Goal: Complete application form

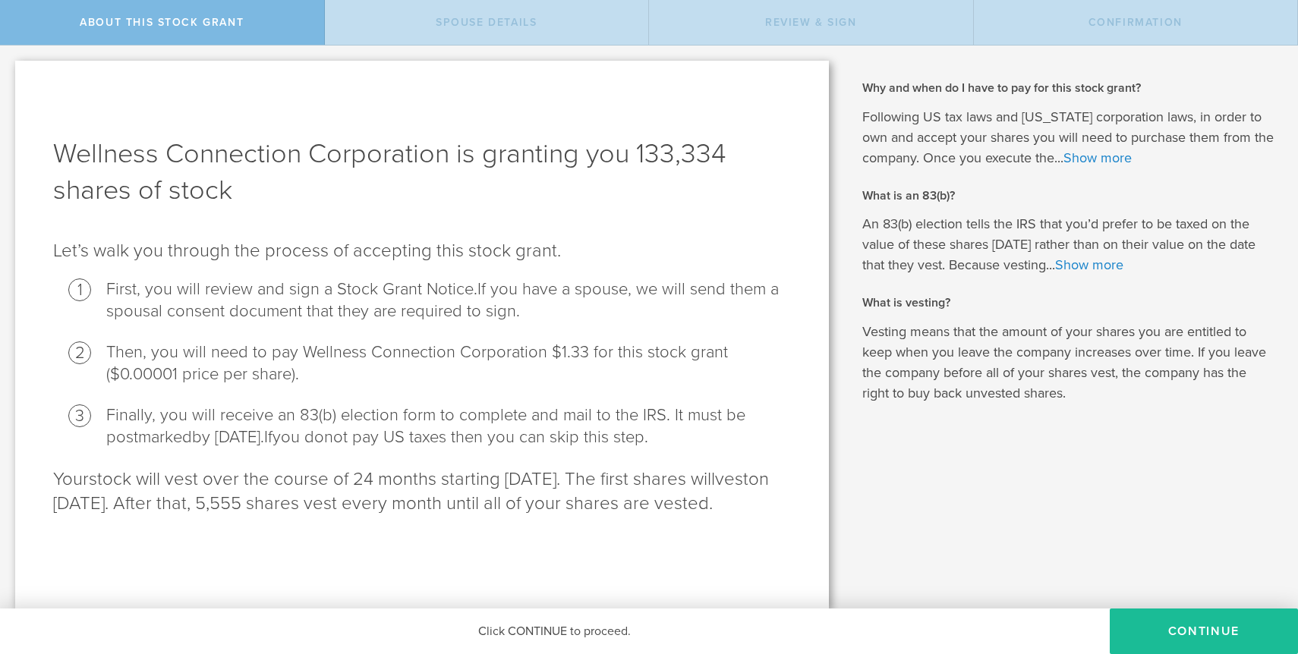
scroll to position [2, 0]
click at [1162, 624] on button "CONTINUE" at bounding box center [1203, 632] width 188 height 46
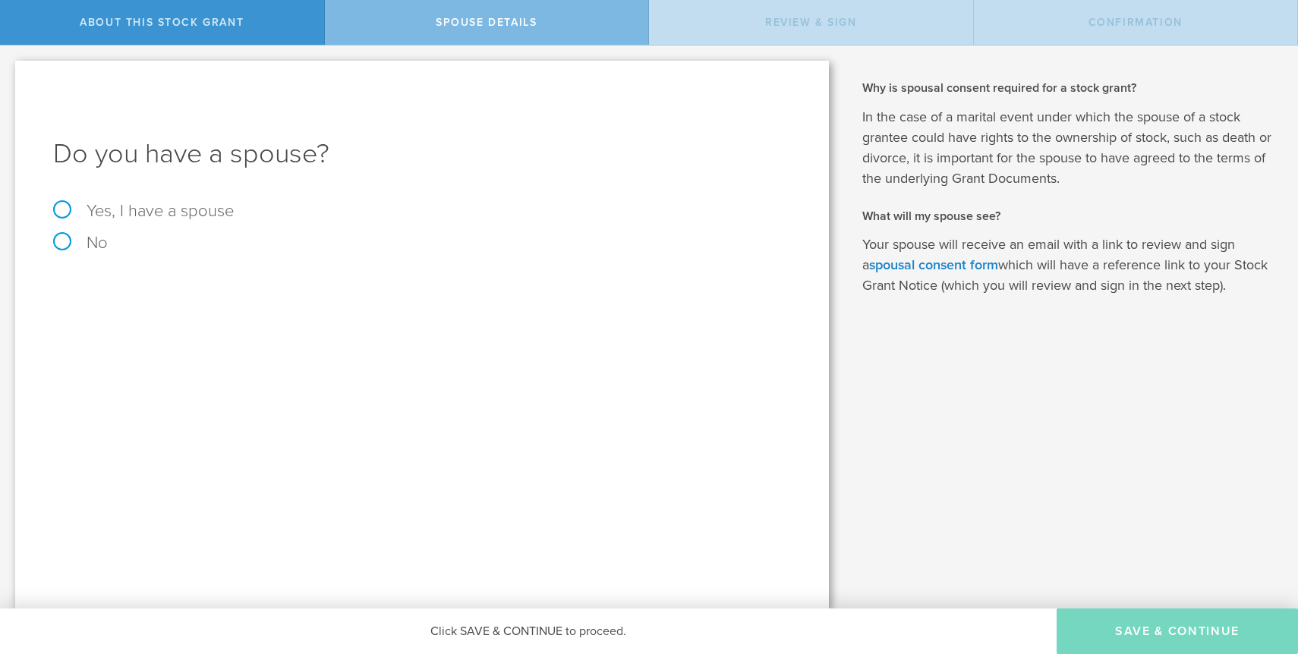
scroll to position [0, 0]
click at [61, 208] on label "Yes, I have a spouse" at bounding box center [422, 211] width 738 height 17
click at [10, 70] on input "Yes, I have a spouse" at bounding box center [5, 58] width 10 height 24
radio input "true"
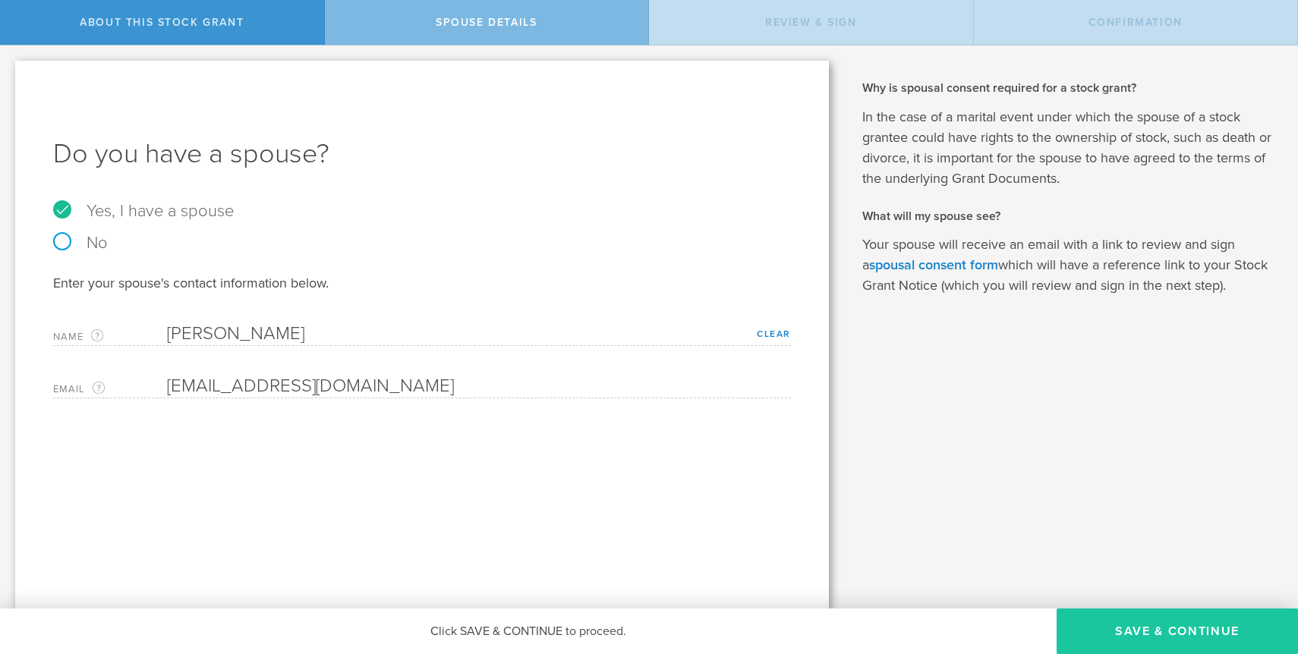
click at [1159, 625] on button "Save & Continue" at bounding box center [1176, 632] width 241 height 46
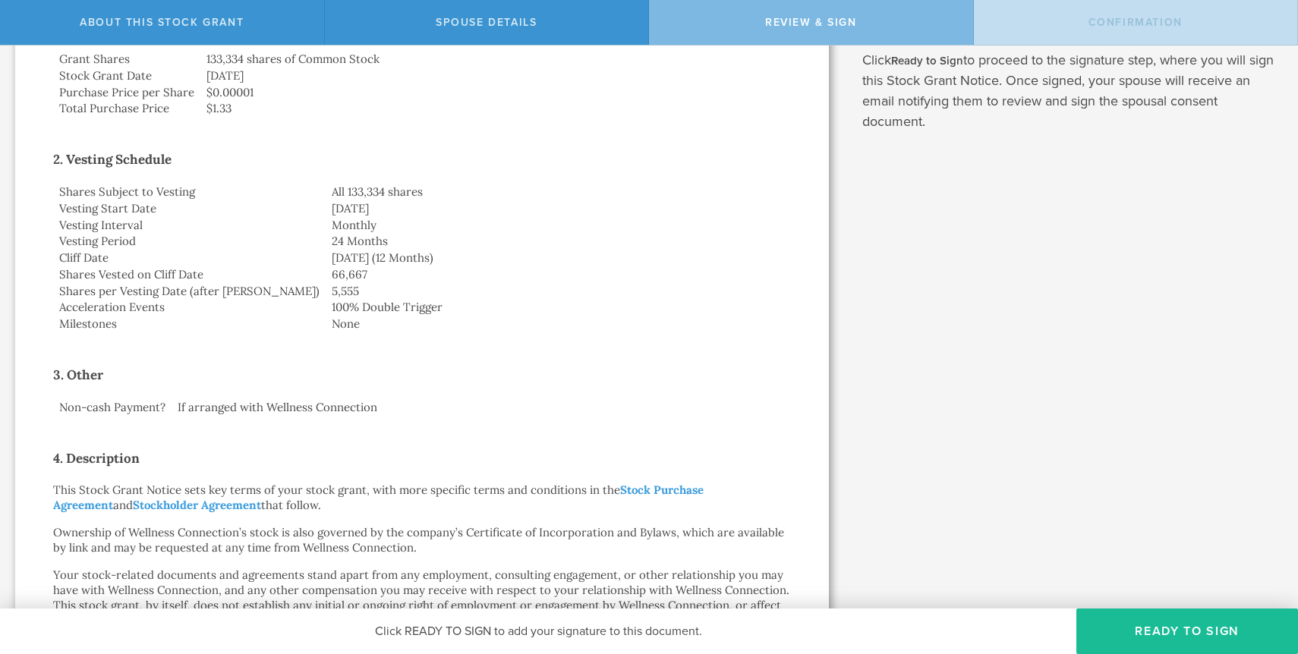
scroll to position [791, 0]
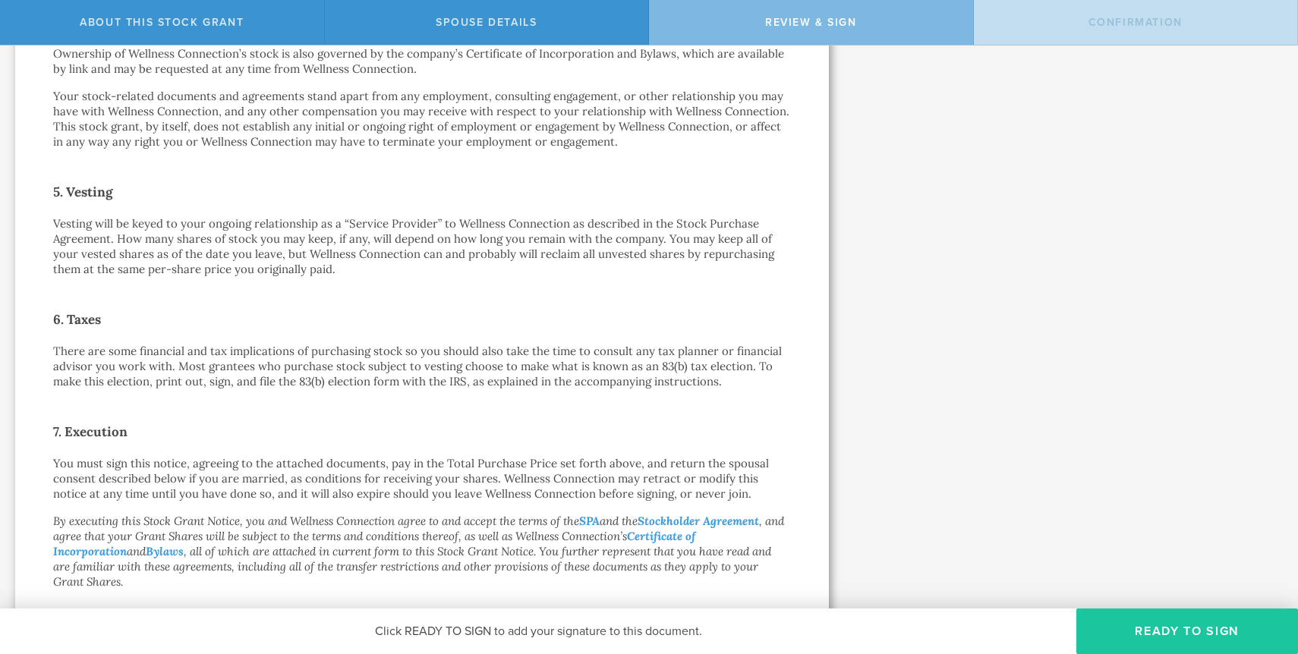
click at [1162, 633] on button "Ready to Sign" at bounding box center [1187, 632] width 222 height 46
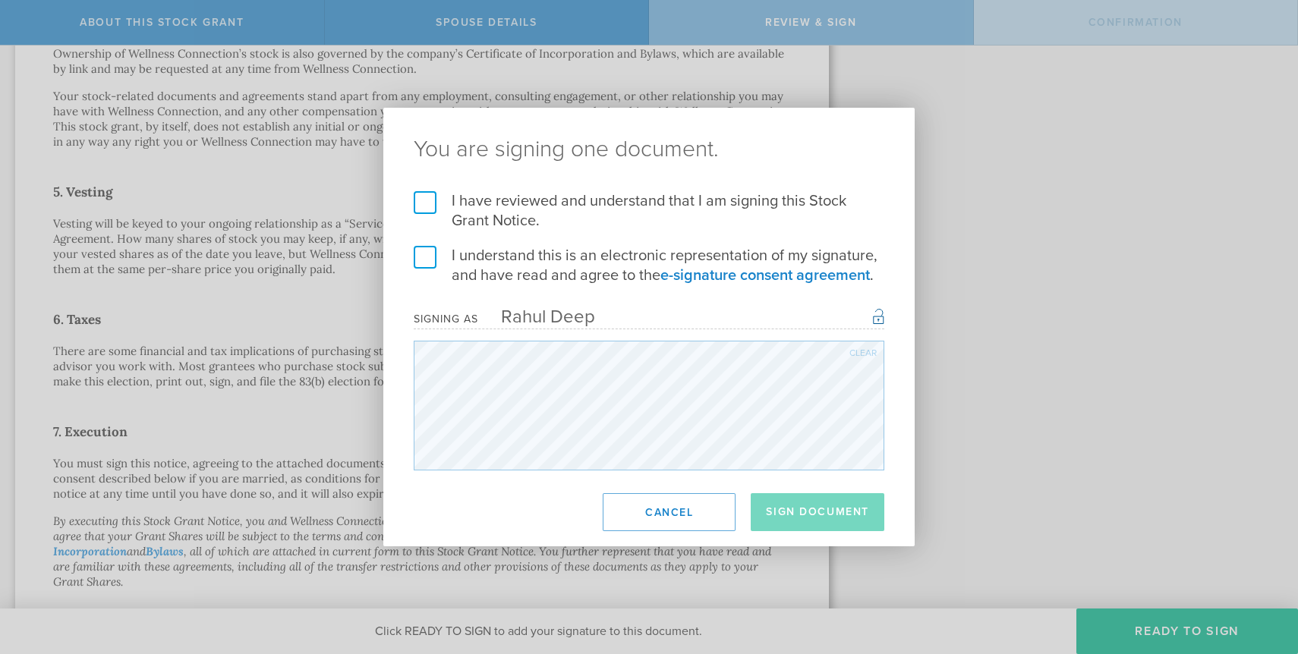
click at [429, 272] on label "I understand this is an electronic representation of my signature, and have rea…" at bounding box center [649, 265] width 470 height 39
click at [0, 0] on input "I understand this is an electronic representation of my signature, and have rea…" at bounding box center [0, 0] width 0 height 0
click at [420, 199] on label "I have reviewed and understand that I am signing this Stock Grant Notice." at bounding box center [649, 210] width 470 height 39
click at [0, 0] on input "I have reviewed and understand that I am signing this Stock Grant Notice." at bounding box center [0, 0] width 0 height 0
click at [806, 507] on button "Sign Document" at bounding box center [817, 512] width 134 height 38
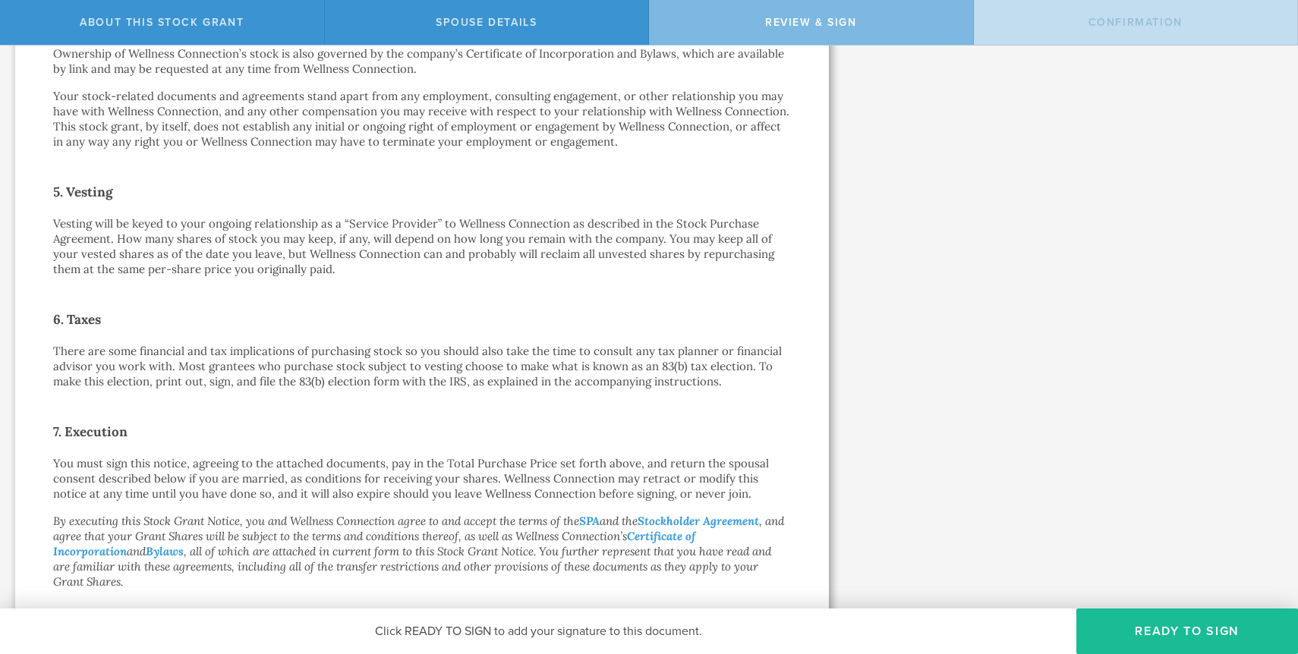
scroll to position [0, 0]
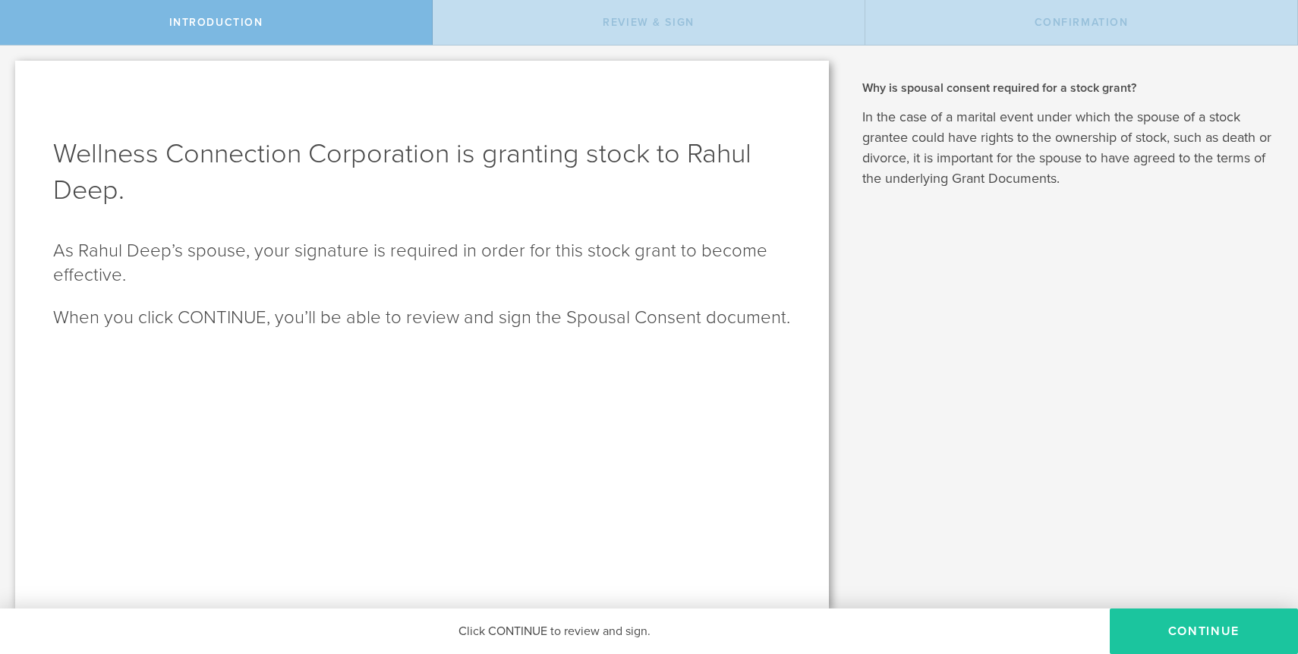
click at [1175, 640] on button "CONTINUE" at bounding box center [1203, 632] width 188 height 46
